Goal: Task Accomplishment & Management: Manage account settings

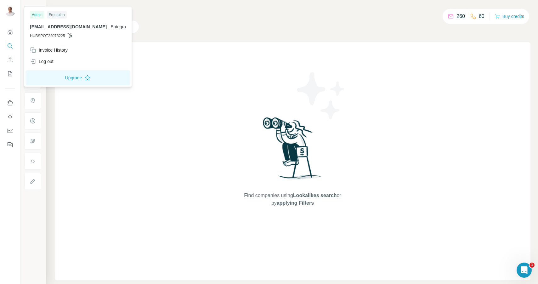
click at [9, 10] on img at bounding box center [10, 11] width 10 height 10
click at [35, 15] on div "Admin" at bounding box center [37, 15] width 14 height 8
click at [44, 62] on div "Log out" at bounding box center [42, 61] width 24 height 6
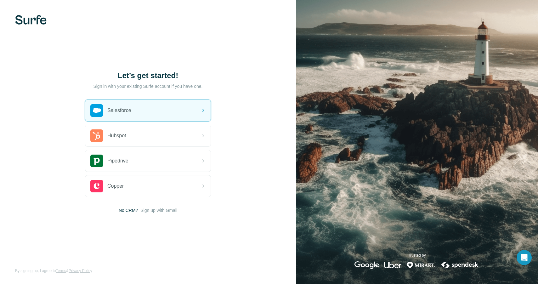
click at [31, 23] on img at bounding box center [30, 19] width 31 height 9
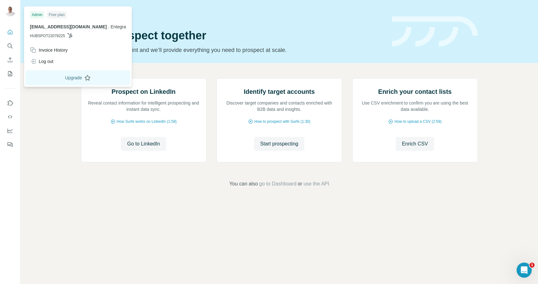
click at [45, 79] on button "Upgrade" at bounding box center [77, 77] width 105 height 15
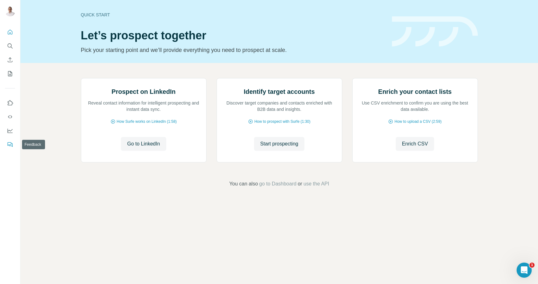
click at [7, 147] on icon "Feedback" at bounding box center [10, 144] width 6 height 6
drag, startPoint x: 10, startPoint y: 130, endPoint x: 37, endPoint y: 126, distance: 27.5
click at [37, 126] on div "Quick start Let’s prospect together Pick your starting point and we’ll provide …" at bounding box center [269, 142] width 538 height 284
click at [32, 161] on div "Prospect on LinkedIn Reveal contact information for intelligent prospecting and…" at bounding box center [278, 133] width 517 height 140
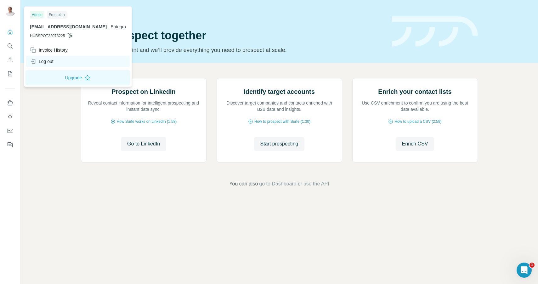
click at [43, 60] on div "Log out" at bounding box center [42, 61] width 24 height 6
click at [54, 49] on div "Invoice History" at bounding box center [49, 50] width 38 height 6
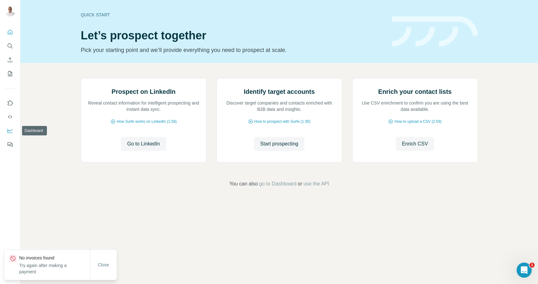
click at [10, 132] on icon "Dashboard" at bounding box center [10, 130] width 6 height 6
